Goal: Information Seeking & Learning: Check status

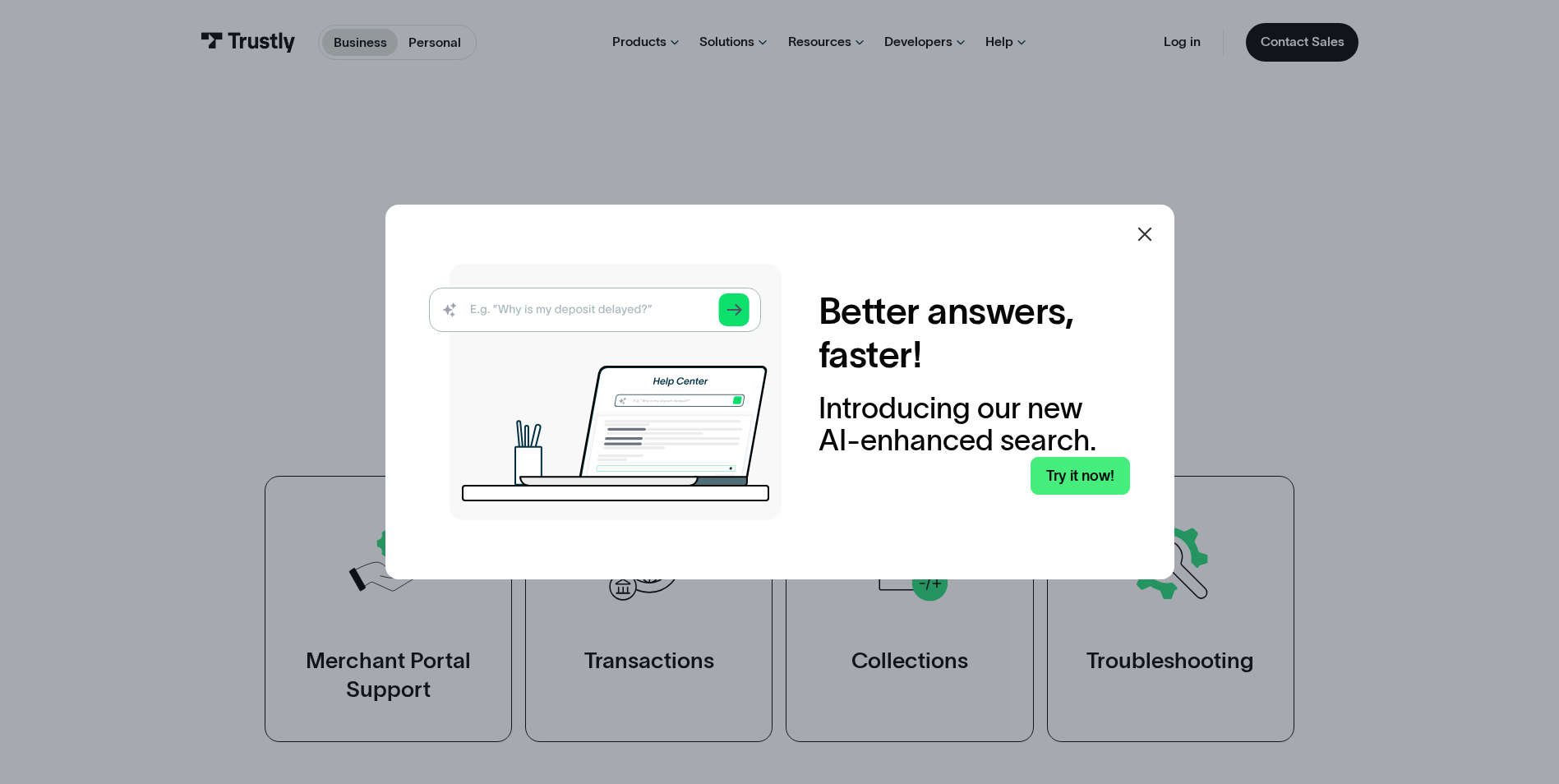
click at [588, 316] on img at bounding box center [605, 392] width 353 height 256
click at [1093, 469] on link "Try it now!" at bounding box center [1079, 476] width 99 height 39
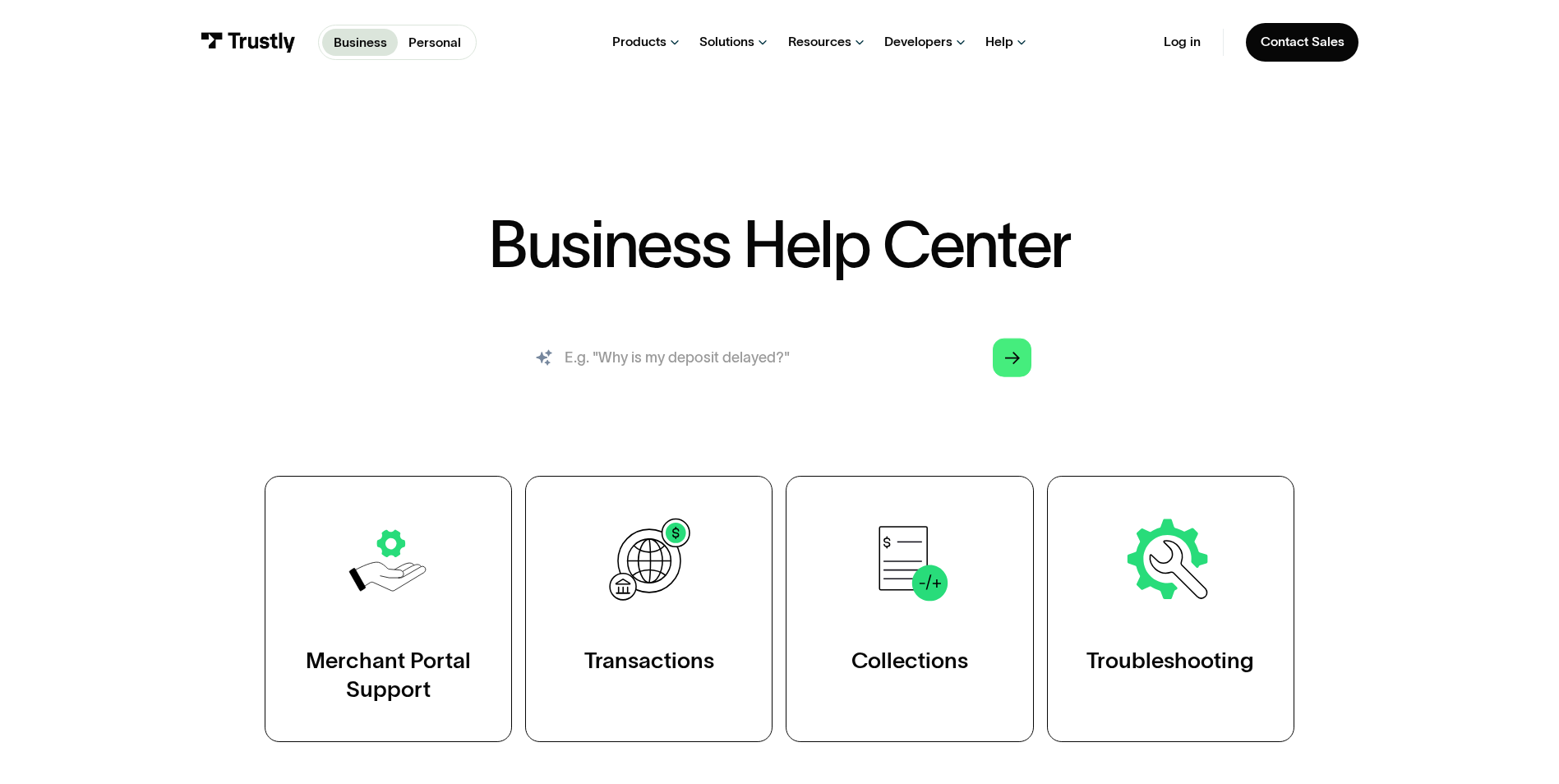
click at [802, 373] on input "search" at bounding box center [780, 358] width 533 height 59
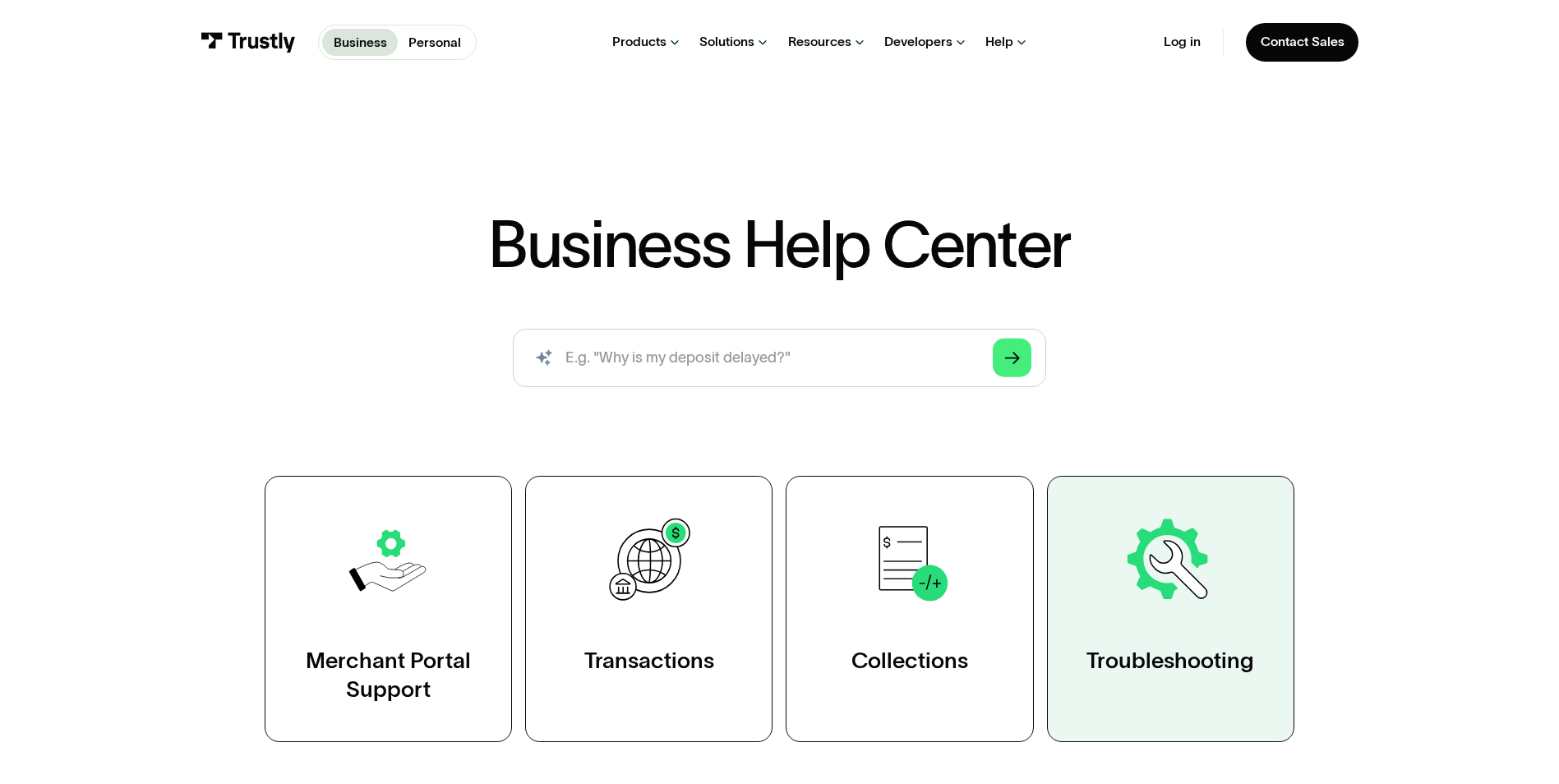
click at [1139, 593] on img at bounding box center [1170, 561] width 95 height 95
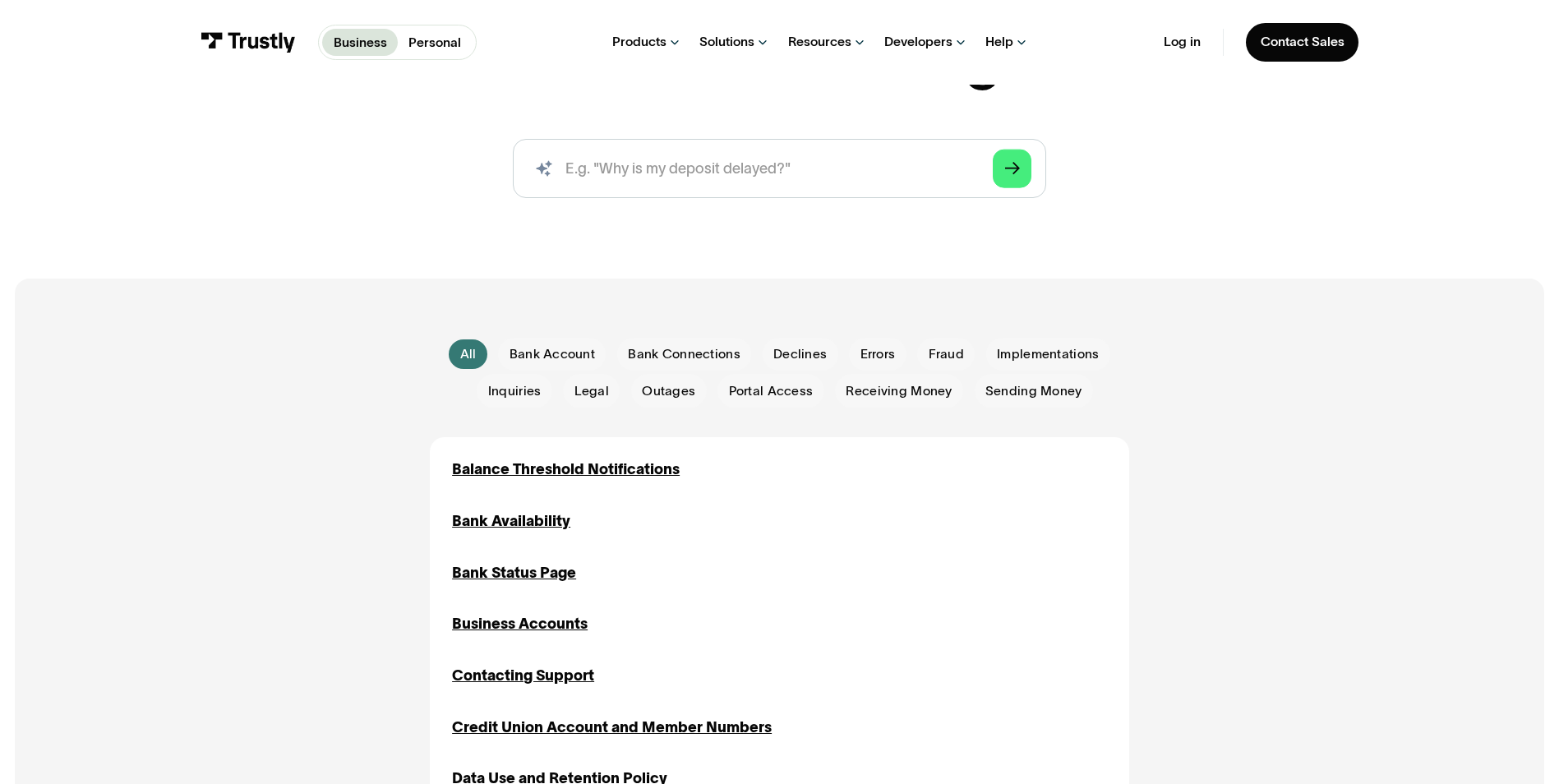
scroll to position [246, 0]
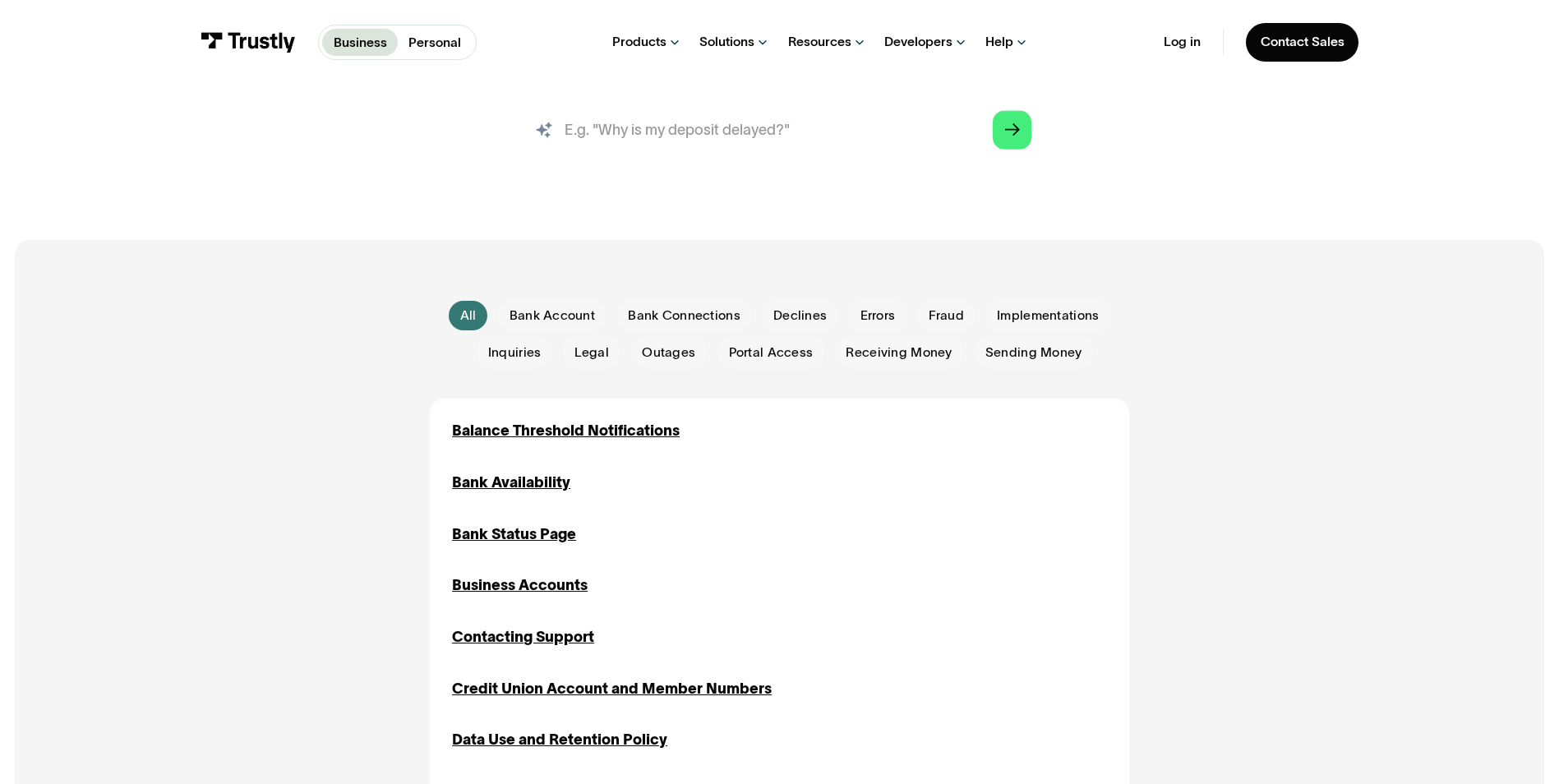
click at [685, 120] on input "search" at bounding box center [780, 129] width 533 height 59
type input "why cant i conect to my bank"
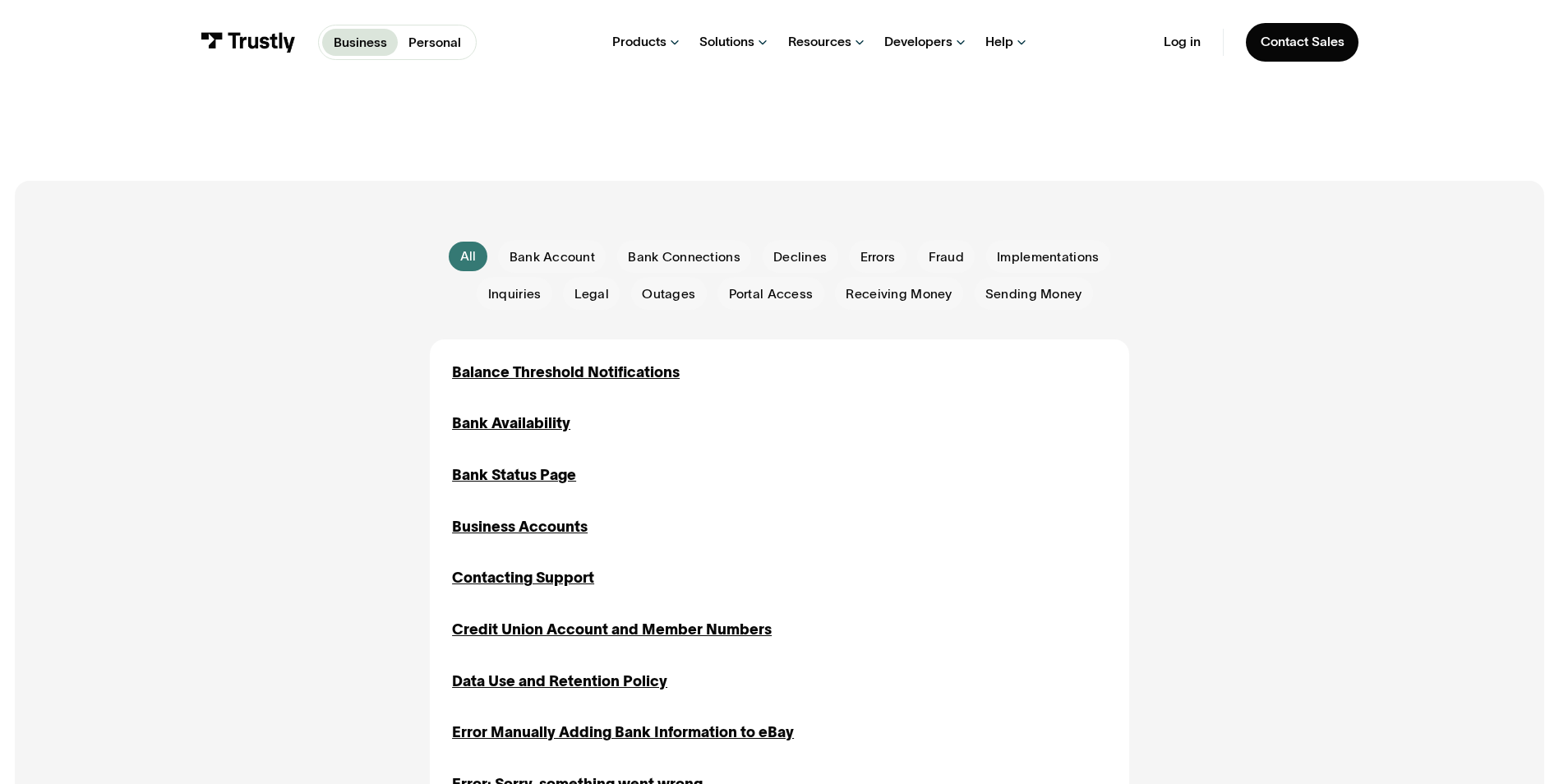
scroll to position [164, 0]
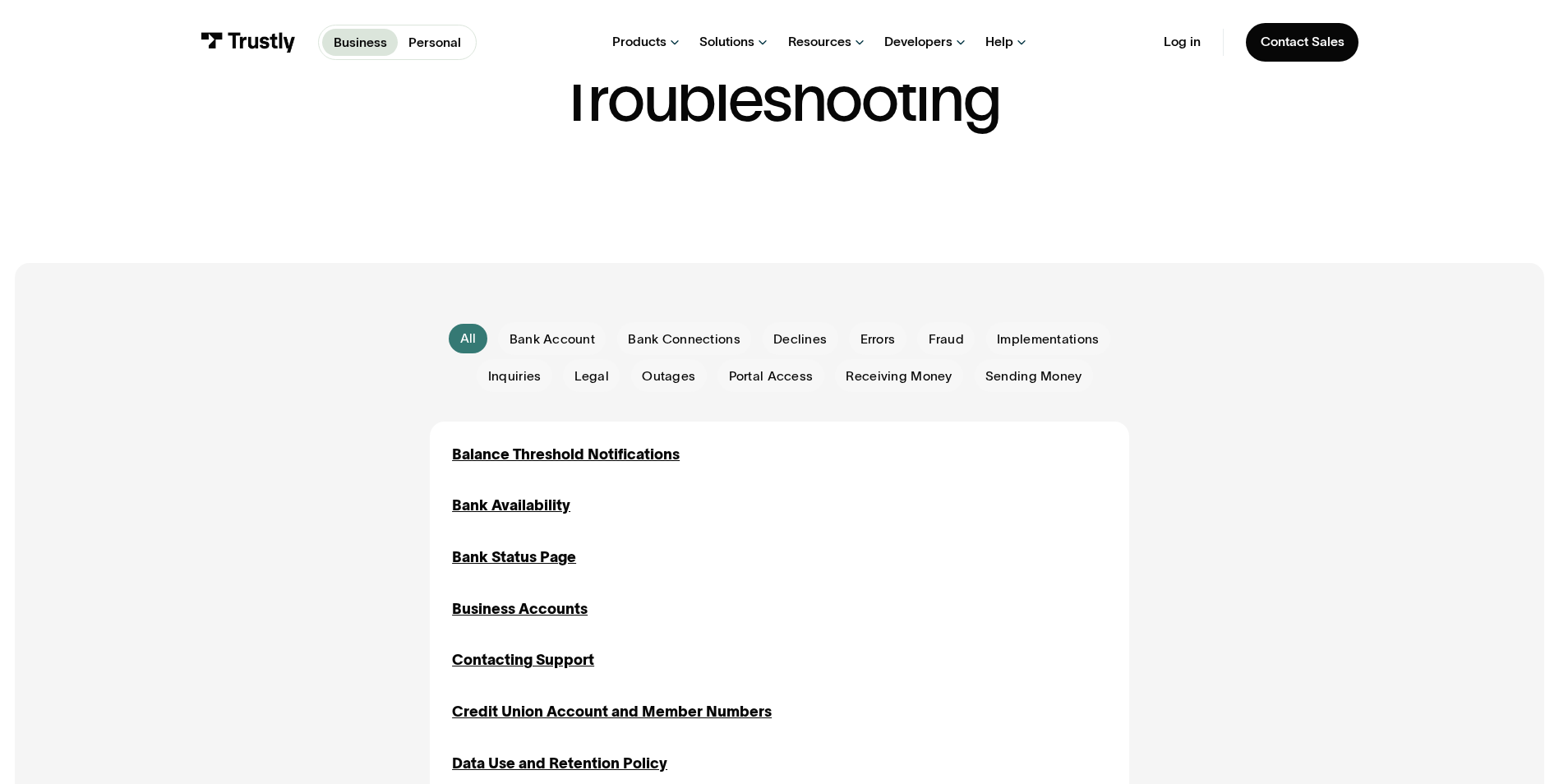
click at [665, 343] on span "Bank Connections" at bounding box center [683, 340] width 112 height 18
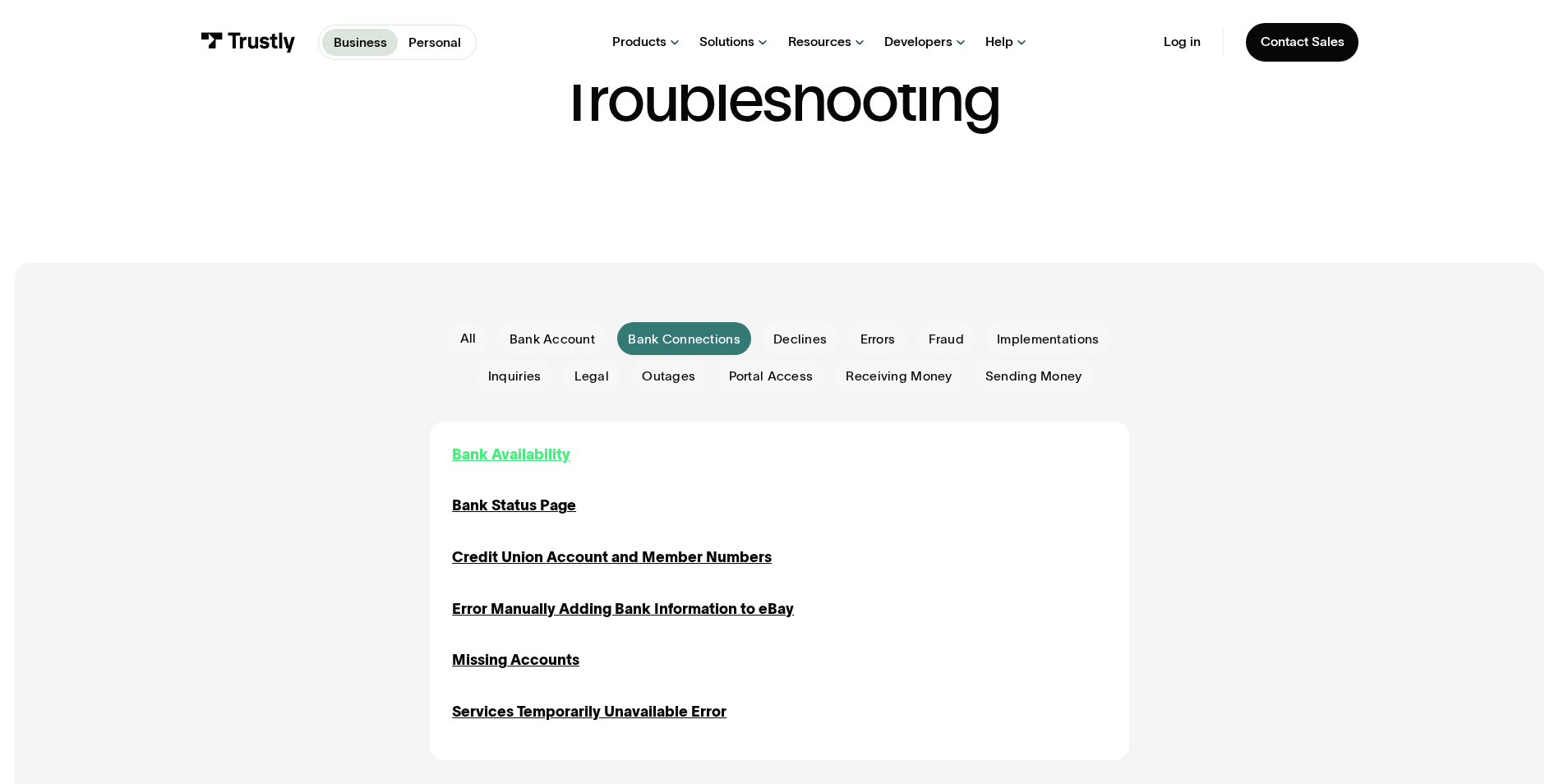
click at [531, 452] on div "Bank Availability" at bounding box center [511, 455] width 118 height 22
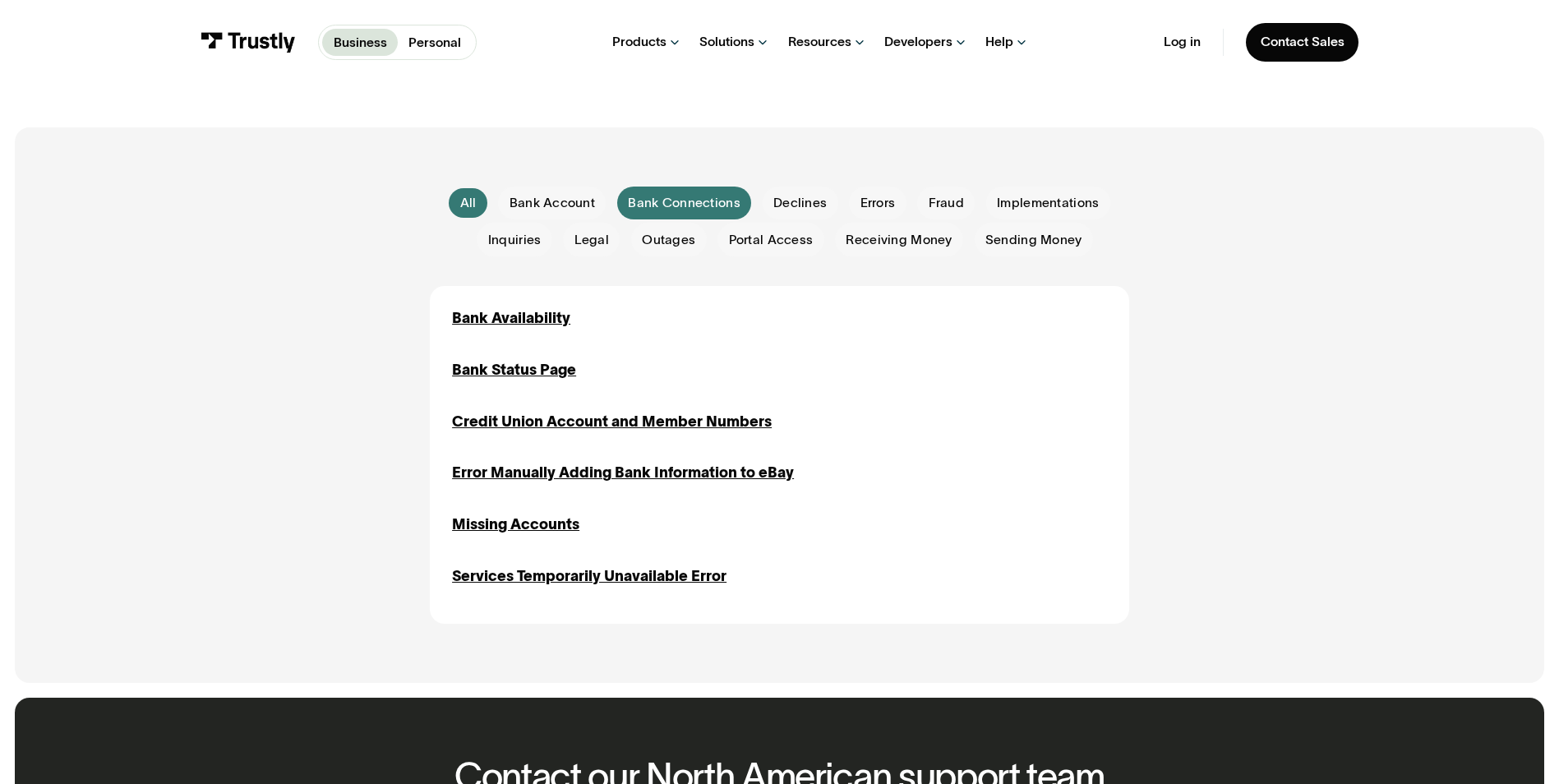
scroll to position [411, 0]
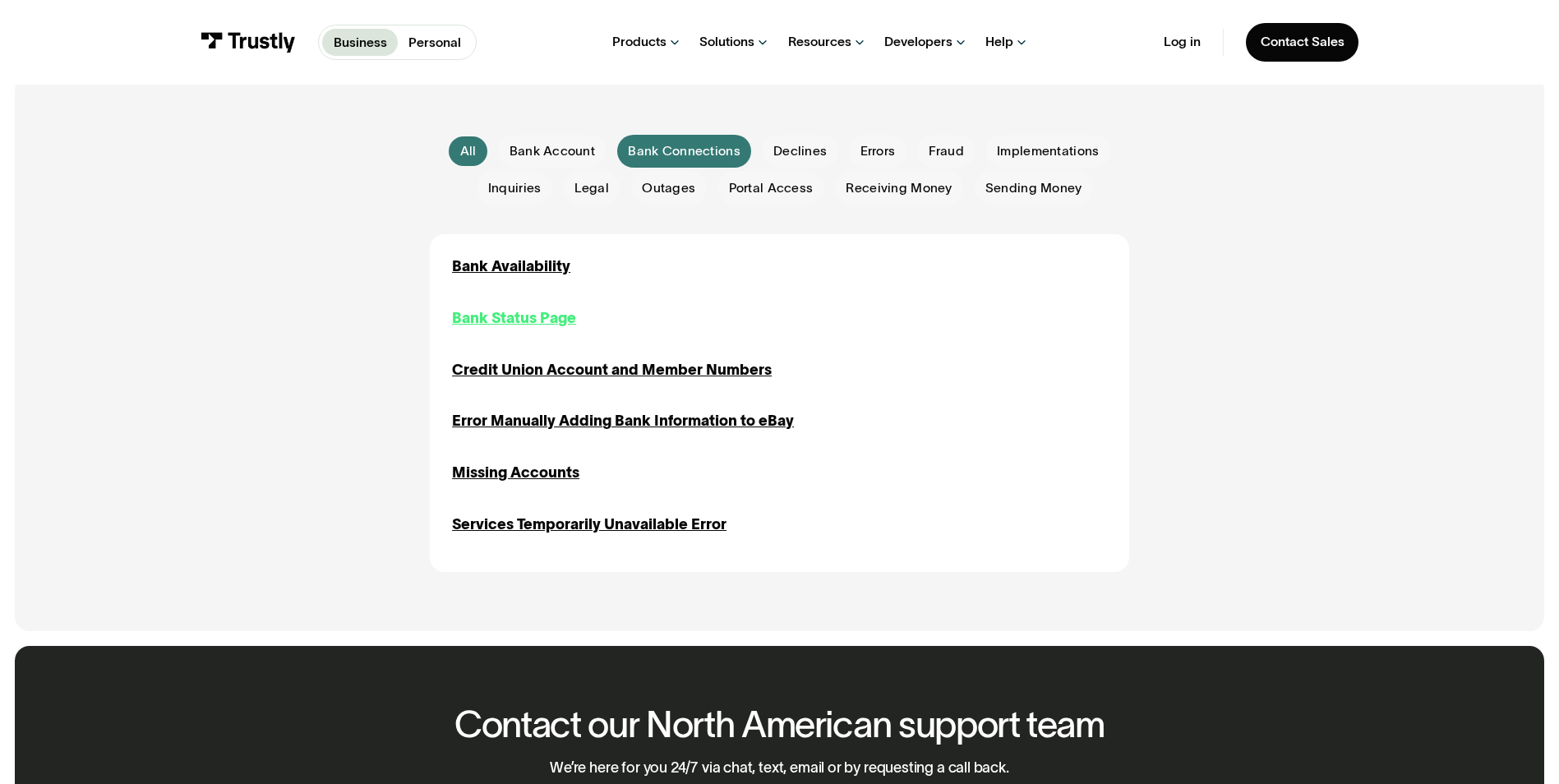
click at [516, 323] on div "Bank Status Page" at bounding box center [514, 318] width 124 height 22
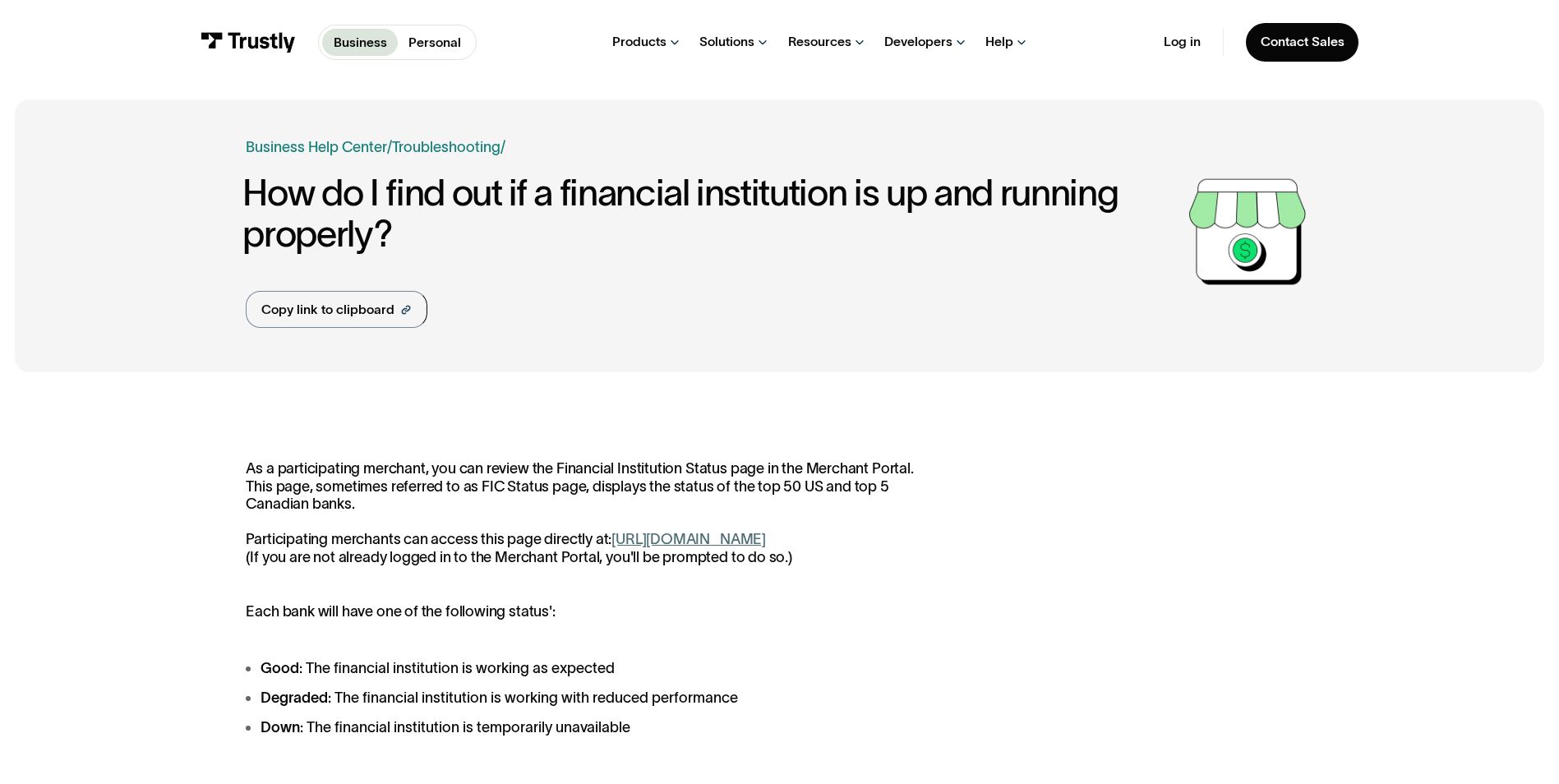
scroll to position [82, 0]
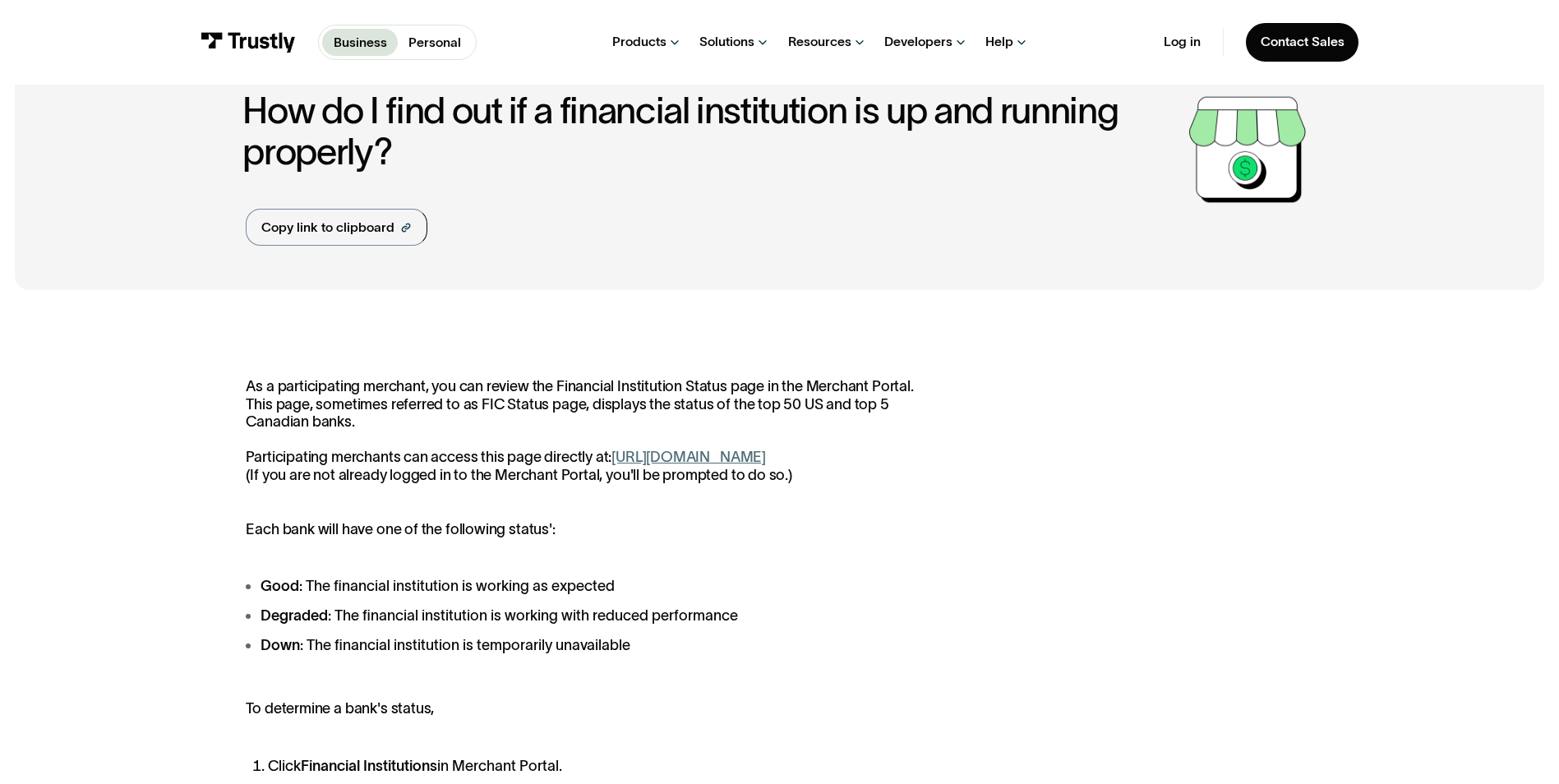
click at [760, 454] on link "https://paywithmybank.com/merchant-portal/fi_status" at bounding box center [689, 457] width 154 height 16
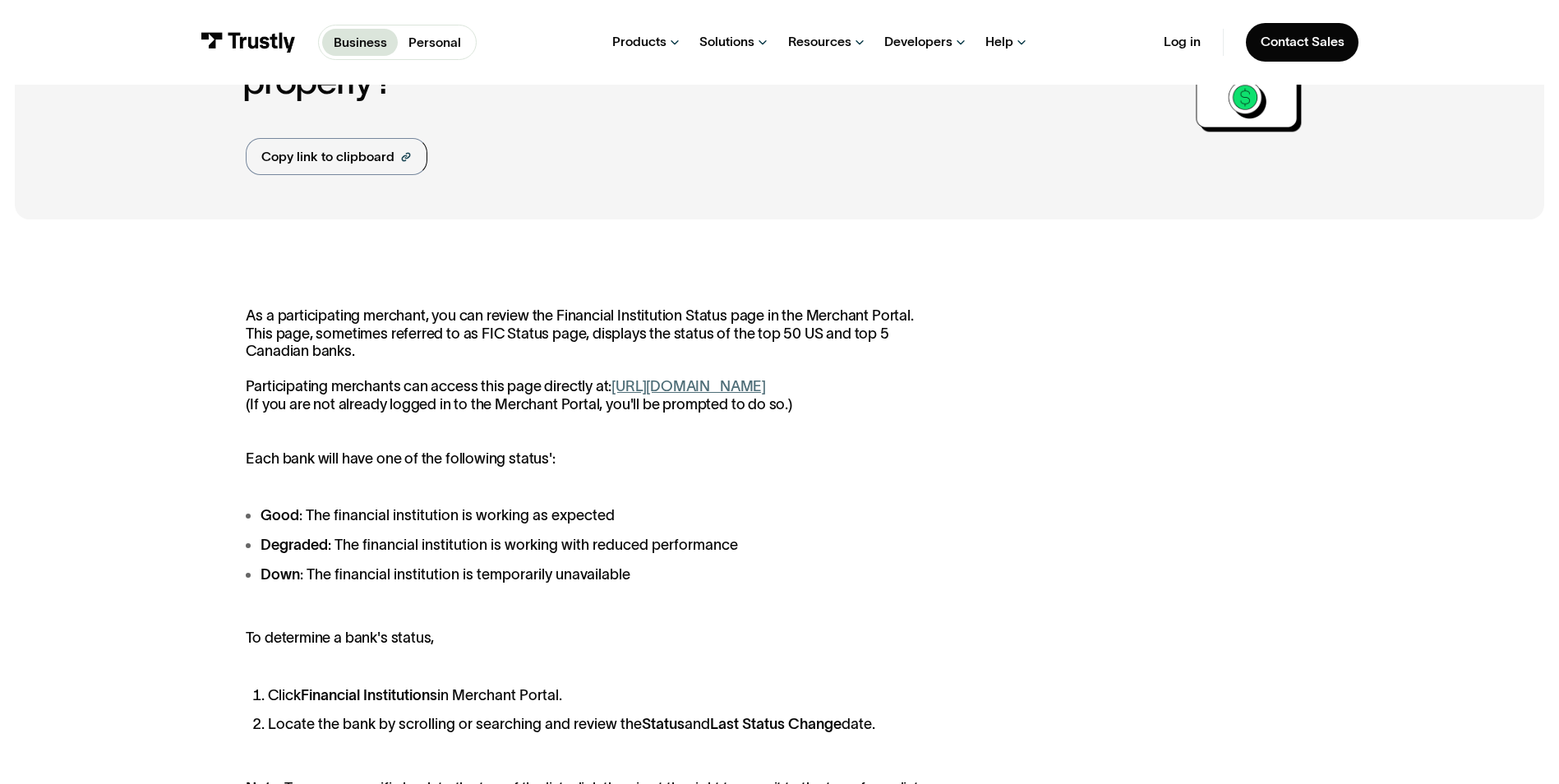
scroll to position [164, 0]
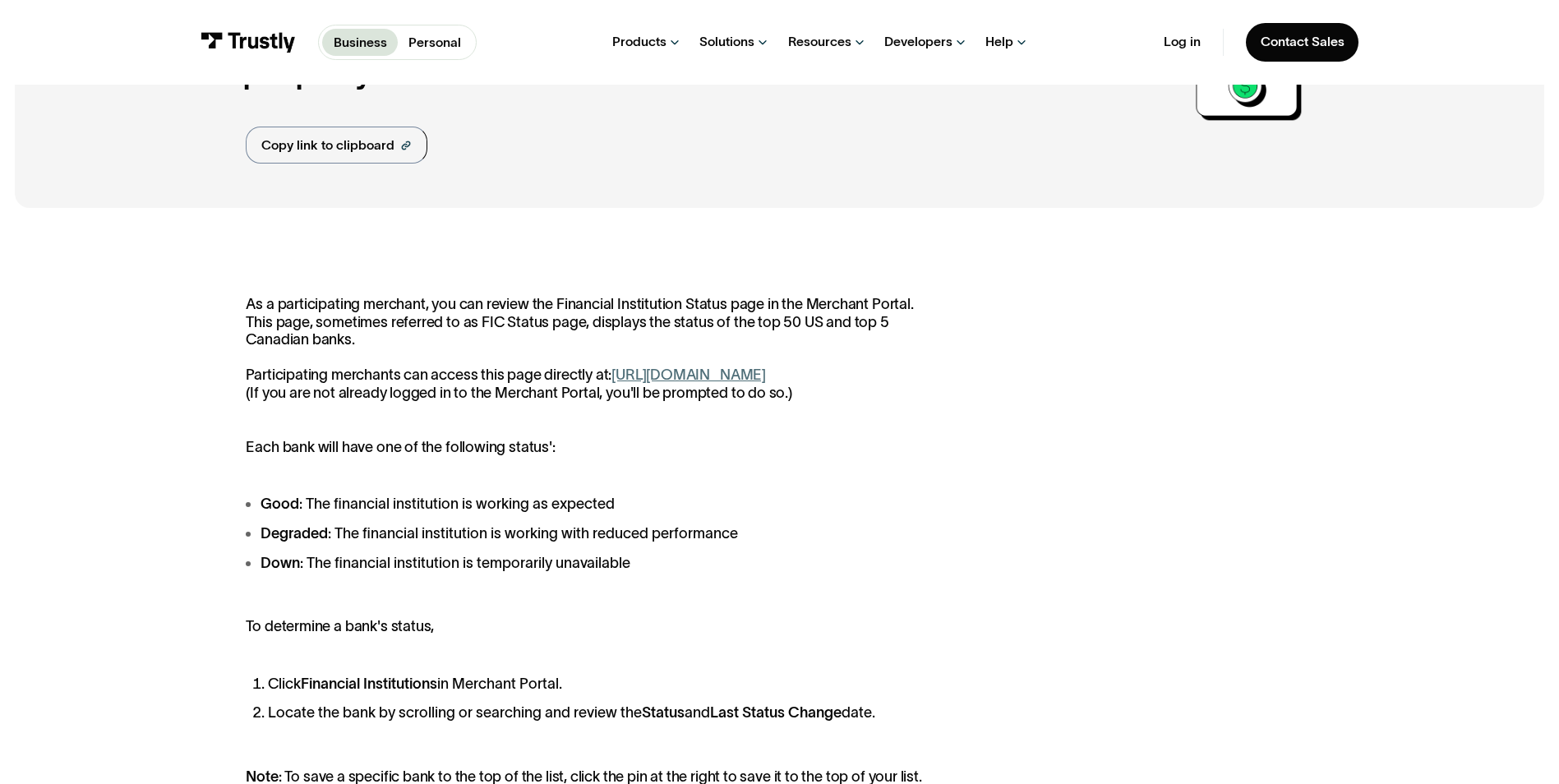
click at [766, 374] on link "https://paywithmybank.com/merchant-portal/fi_status" at bounding box center [689, 374] width 154 height 16
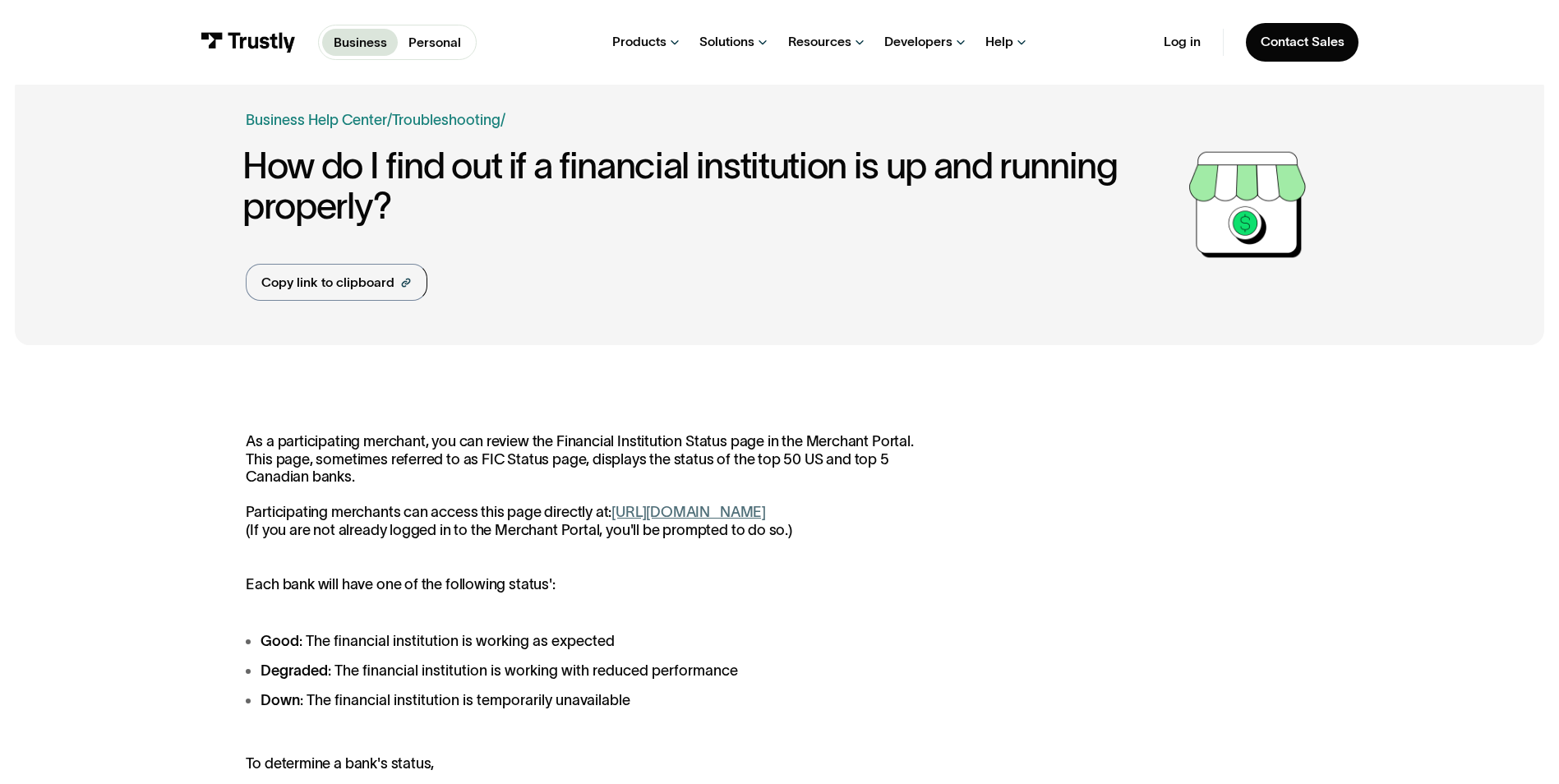
scroll to position [0, 0]
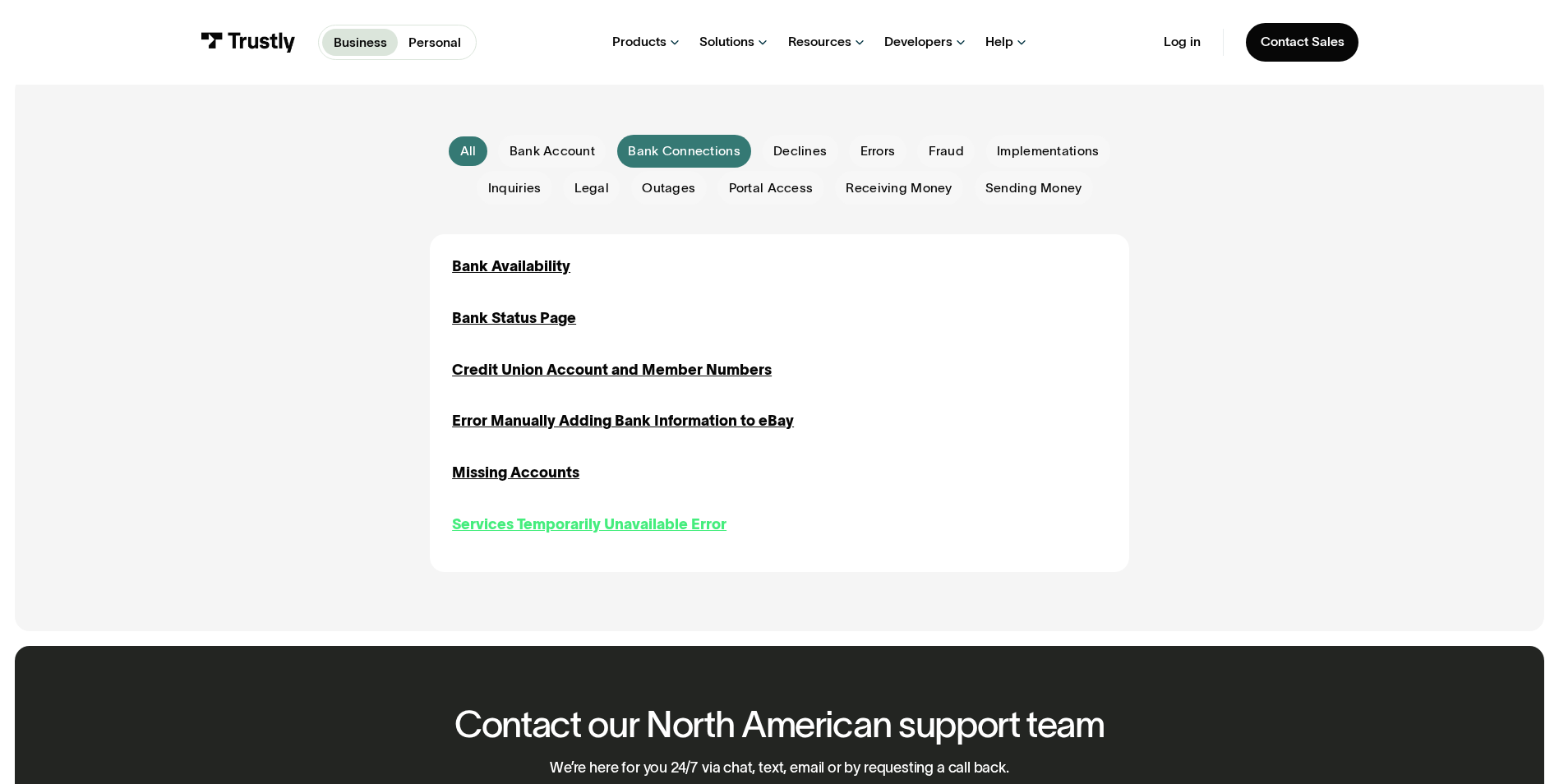
click at [511, 532] on div "Services Temporarily Unavailable Error" at bounding box center [590, 524] width 274 height 22
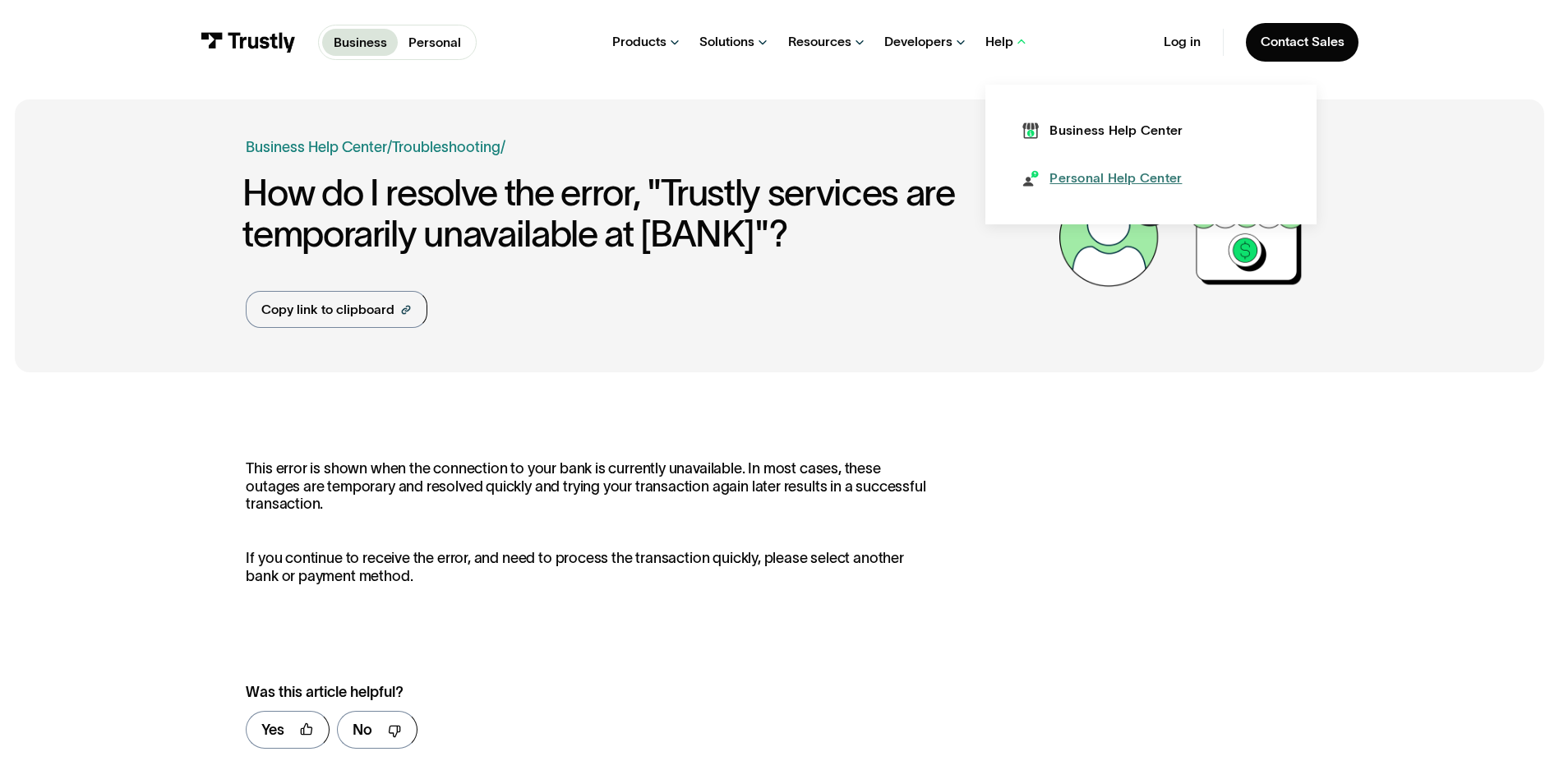
click at [1063, 174] on div "Personal Help Center" at bounding box center [1116, 178] width 133 height 18
